Goal: Task Accomplishment & Management: Use online tool/utility

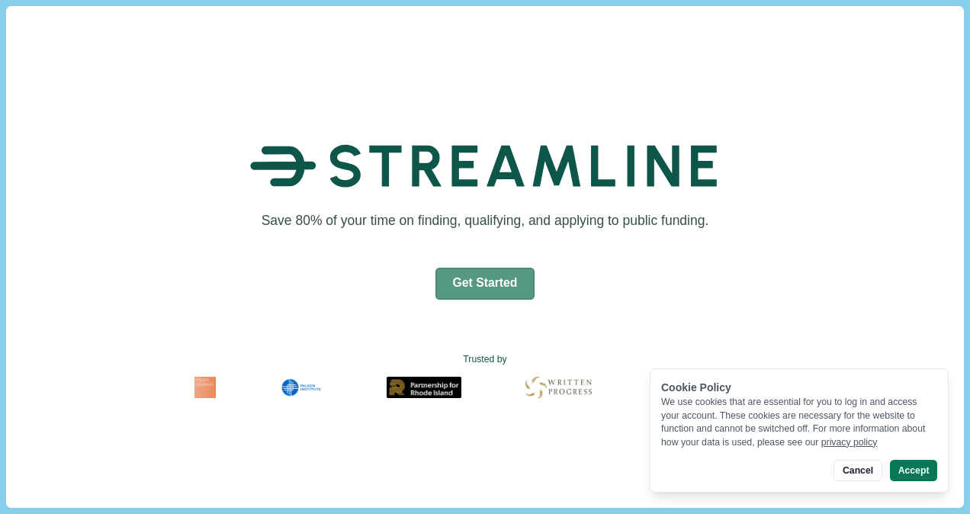
click at [447, 297] on button "Get Started" at bounding box center [485, 284] width 100 height 32
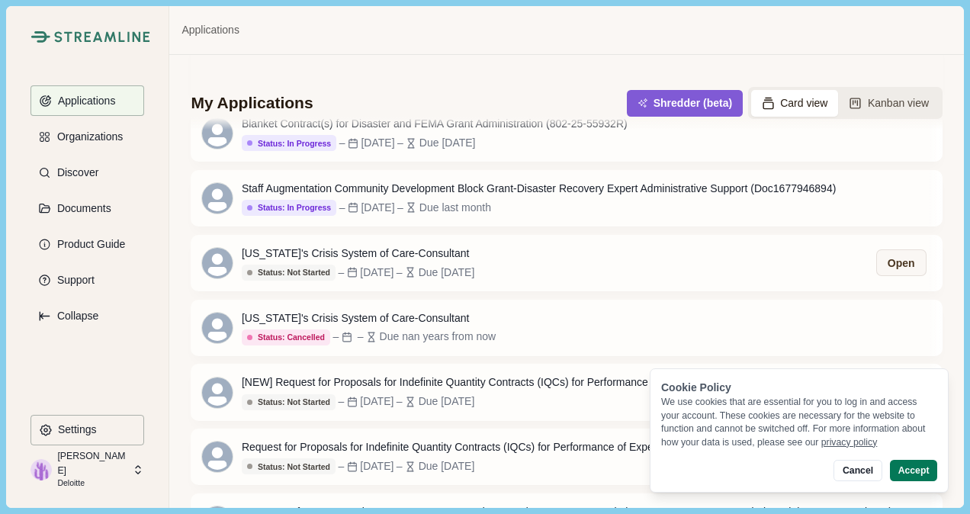
scroll to position [472, 0]
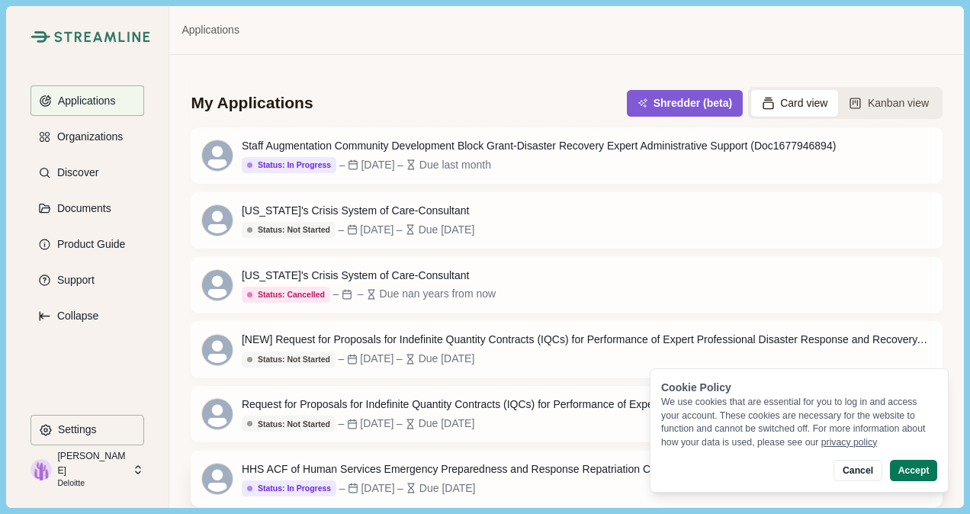
click at [462, 466] on div "HHS ACF of Human Services Emergency Preparedness and Response Repatriation Case…" at bounding box center [585, 469] width 686 height 16
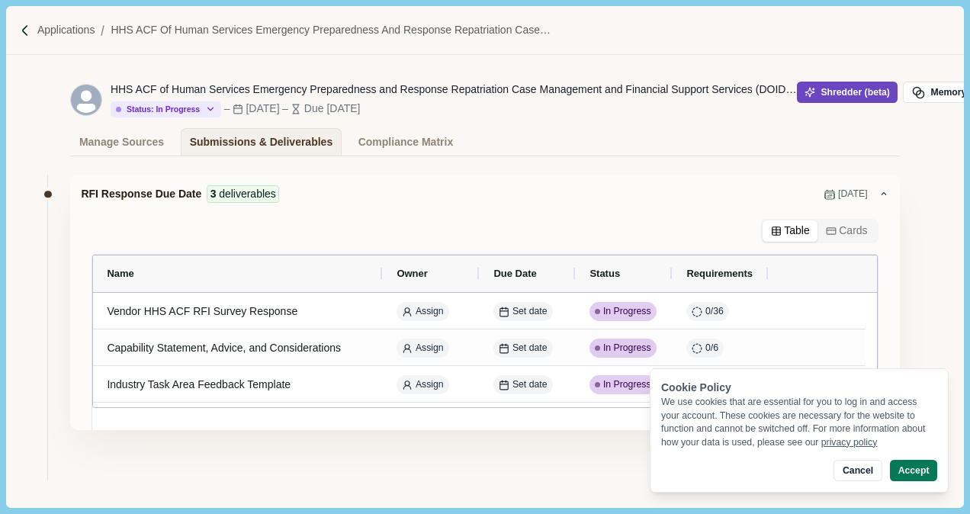
click at [829, 95] on button "Shredder (beta)" at bounding box center [846, 92] width 101 height 21
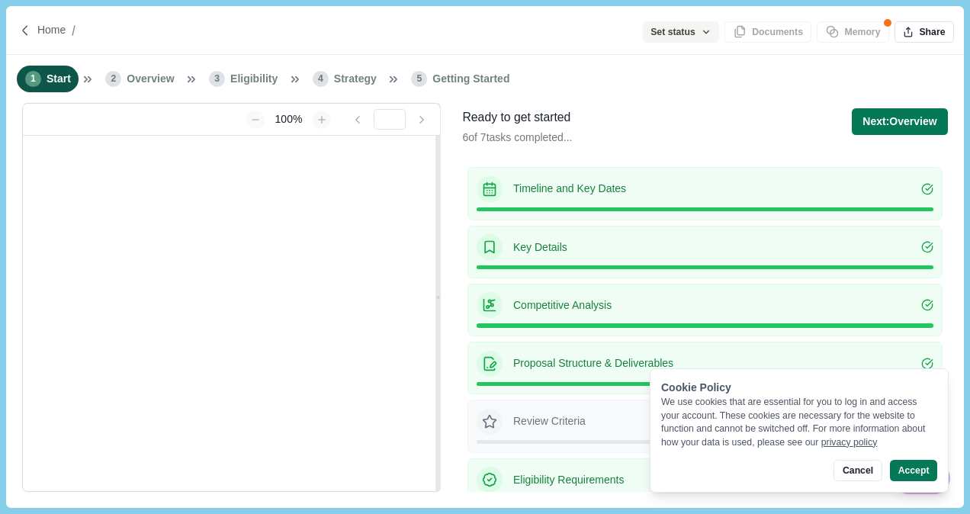
type input "**********"
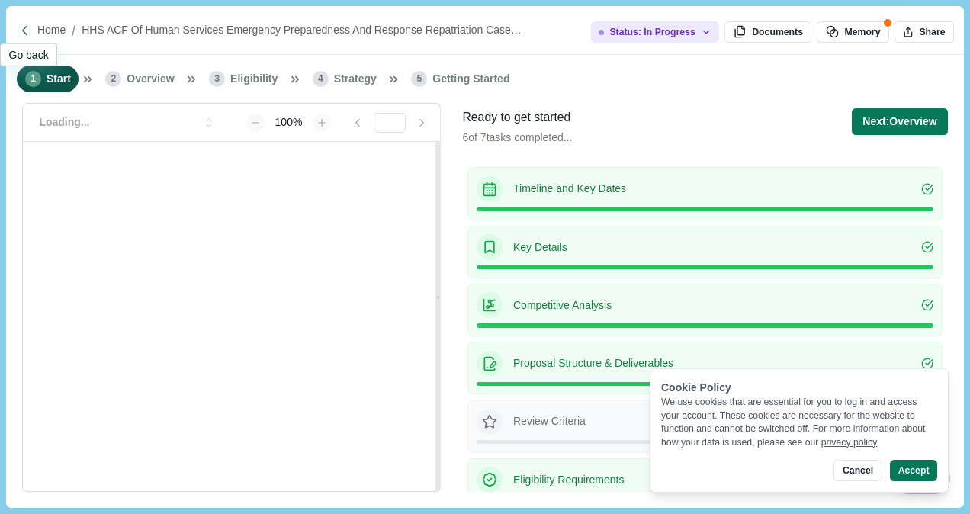
click at [35, 28] on div at bounding box center [28, 30] width 18 height 13
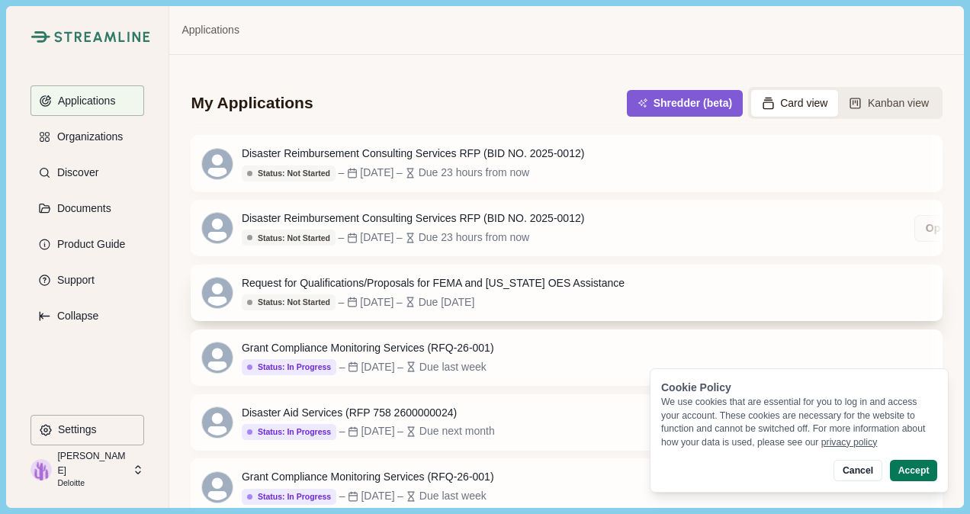
scroll to position [472, 0]
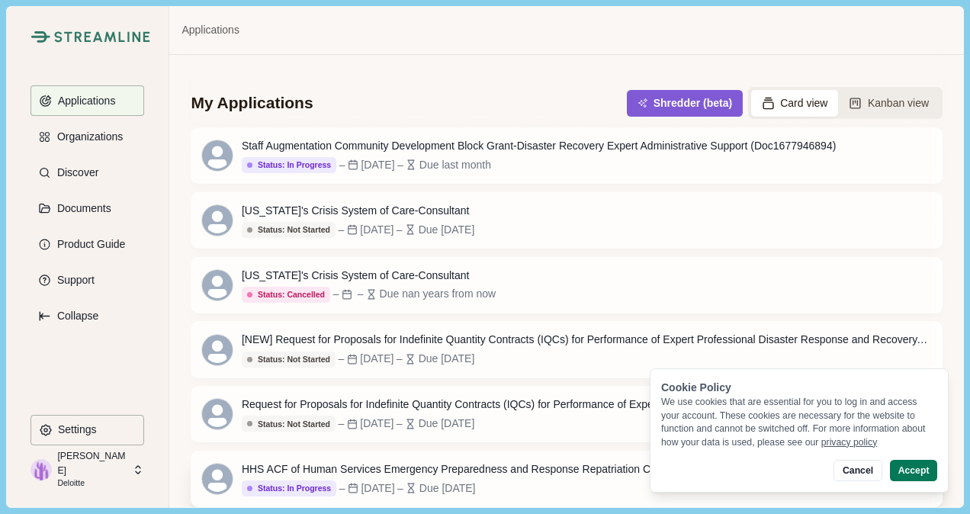
click at [406, 465] on div "HHS ACF of Human Services Emergency Preparedness and Response Repatriation Case…" at bounding box center [585, 469] width 686 height 16
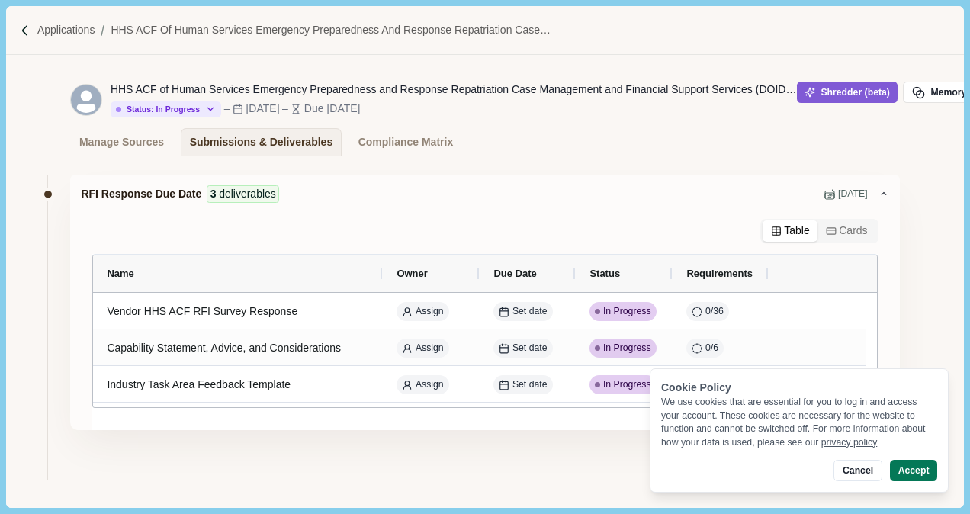
click at [404, 230] on div "Table Cards" at bounding box center [484, 231] width 828 height 24
click at [484, 189] on div "RFI Response Due Date 3 deliverables Jun 3, 2025" at bounding box center [479, 194] width 796 height 18
click at [139, 146] on div "Manage Sources" at bounding box center [121, 142] width 85 height 27
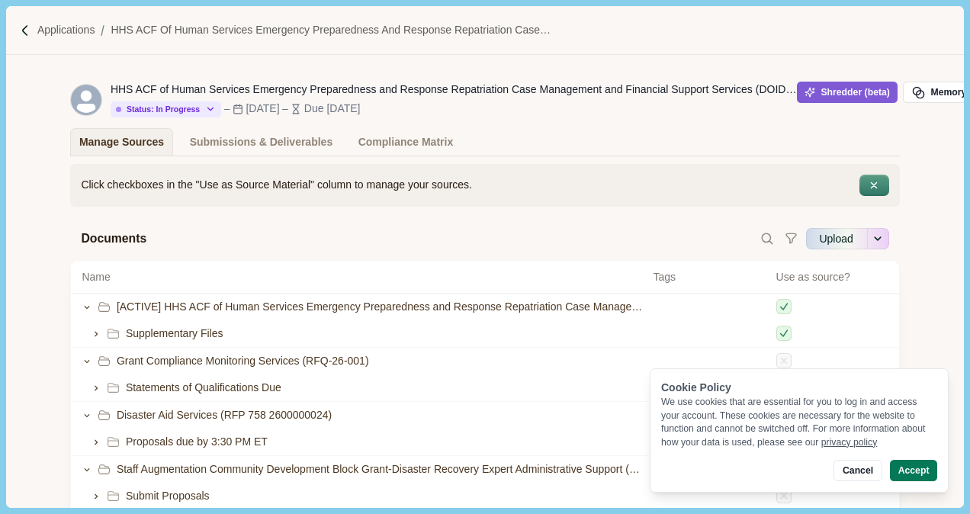
scroll to position [1, 0]
